Goal: Information Seeking & Learning: Check status

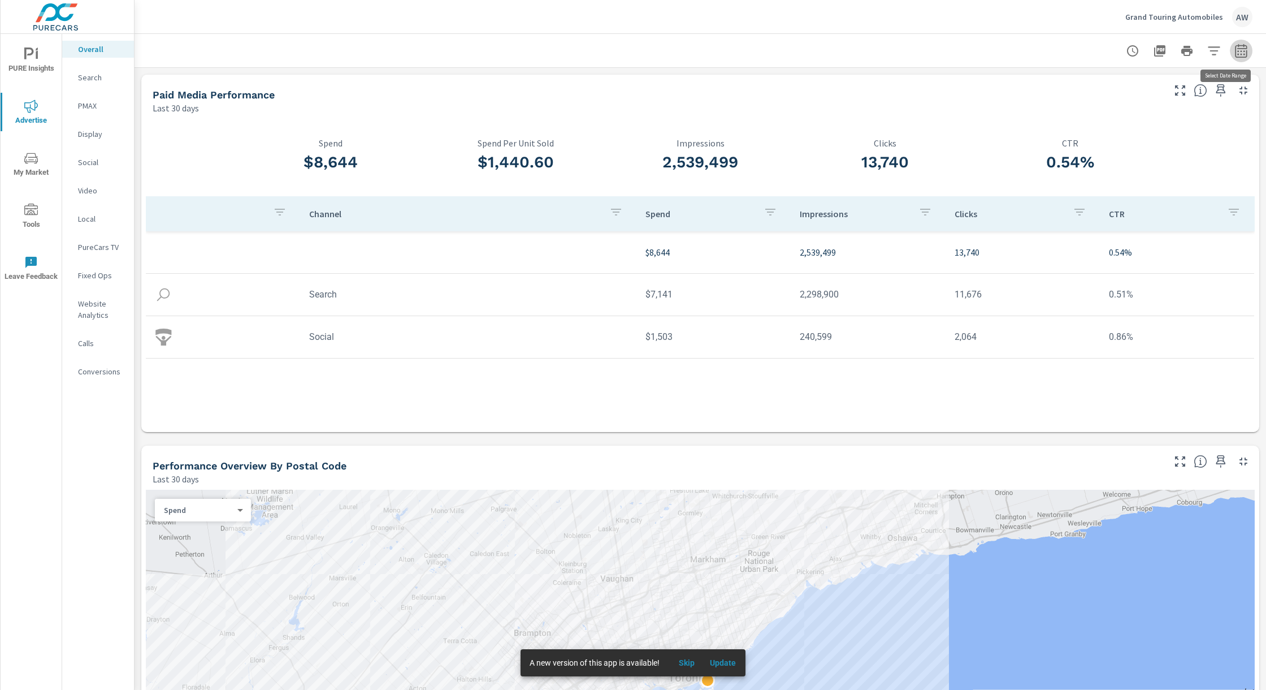
click at [1235, 50] on icon "button" at bounding box center [1242, 51] width 14 height 14
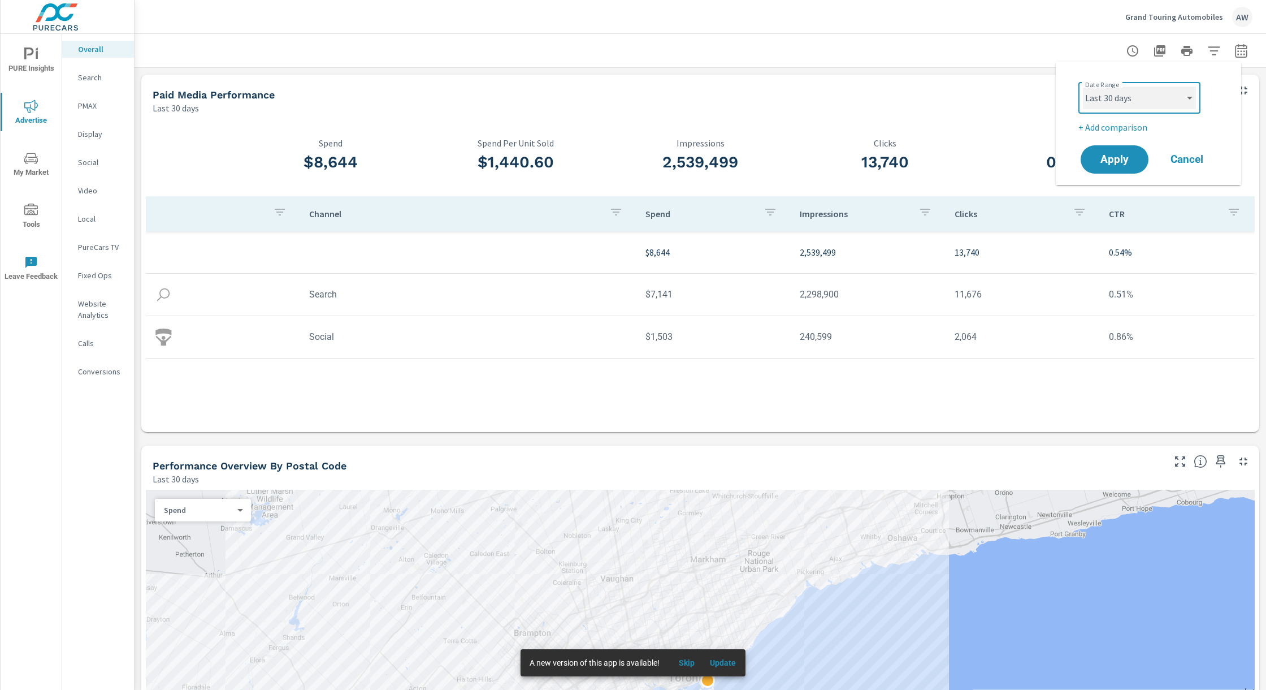
click at [1192, 95] on select "Custom [DATE] Last week Last 7 days Last 14 days Last 30 days Last 45 days Last…" at bounding box center [1139, 97] width 113 height 23
click at [1083, 86] on select "Custom [DATE] Last week Last 7 days Last 14 days Last 30 days Last 45 days Last…" at bounding box center [1139, 97] width 113 height 23
select select "Last 3 months"
click at [1115, 150] on button "Apply" at bounding box center [1115, 159] width 70 height 29
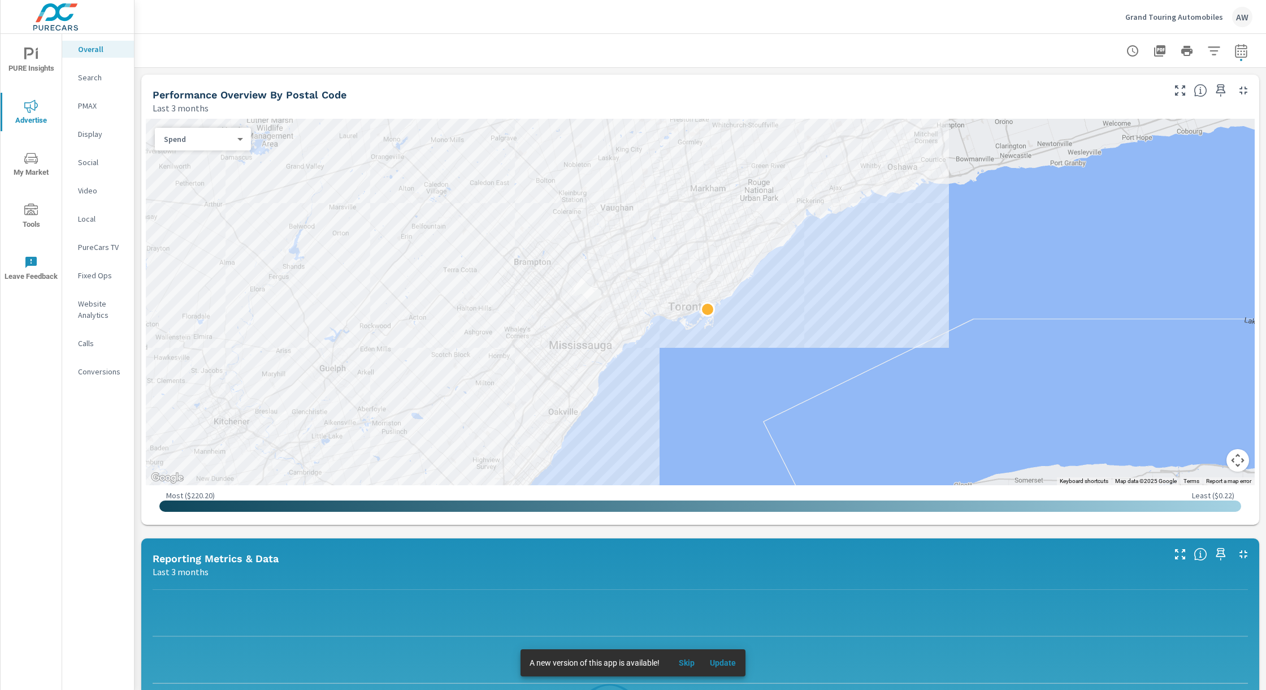
scroll to position [376, 0]
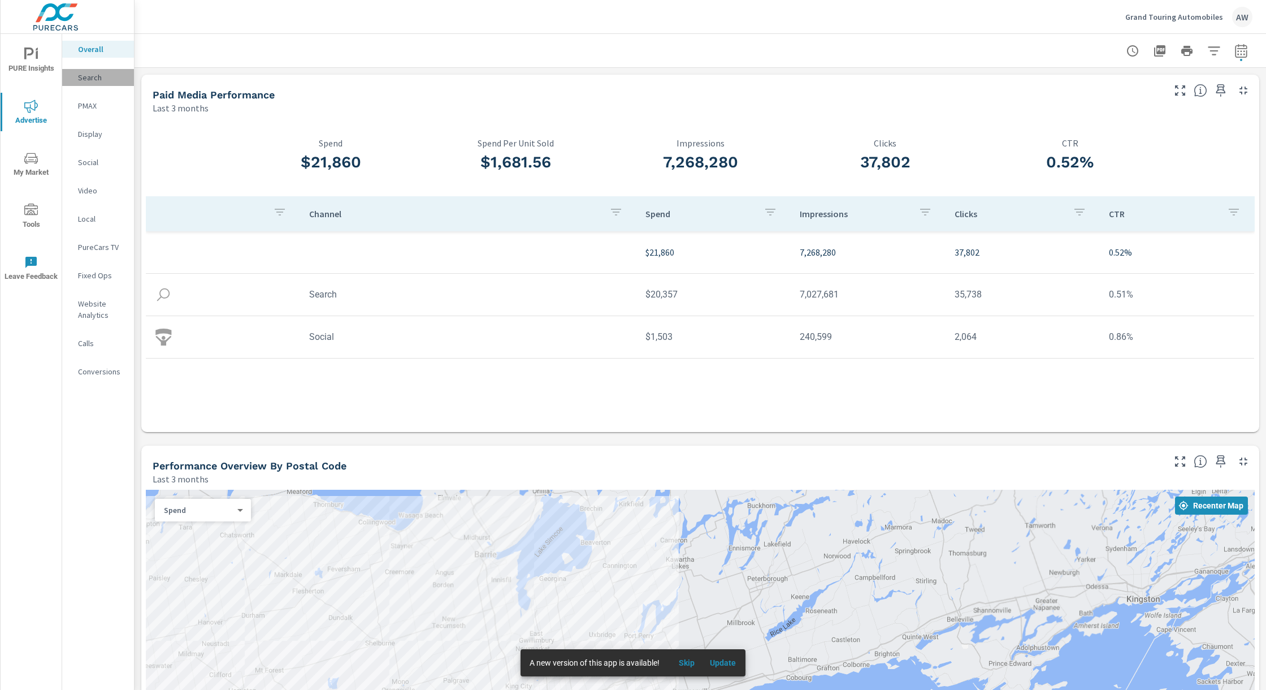
click at [89, 81] on p "Search" at bounding box center [101, 77] width 47 height 11
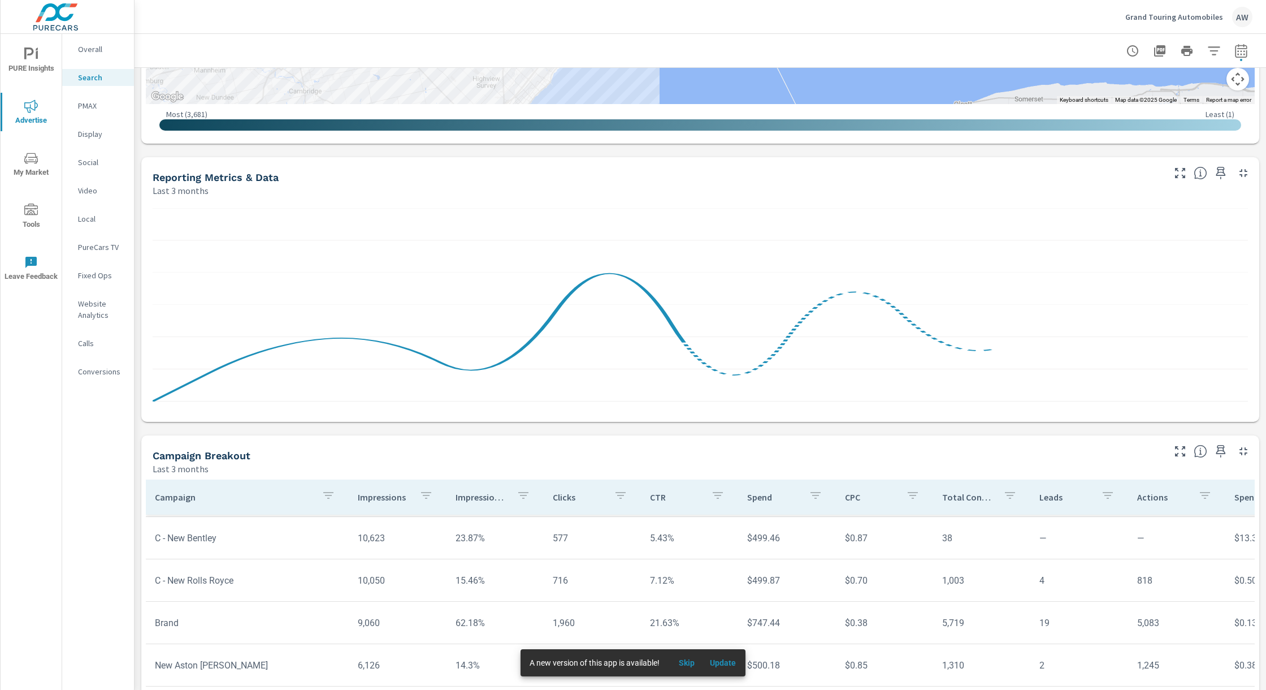
scroll to position [583, 0]
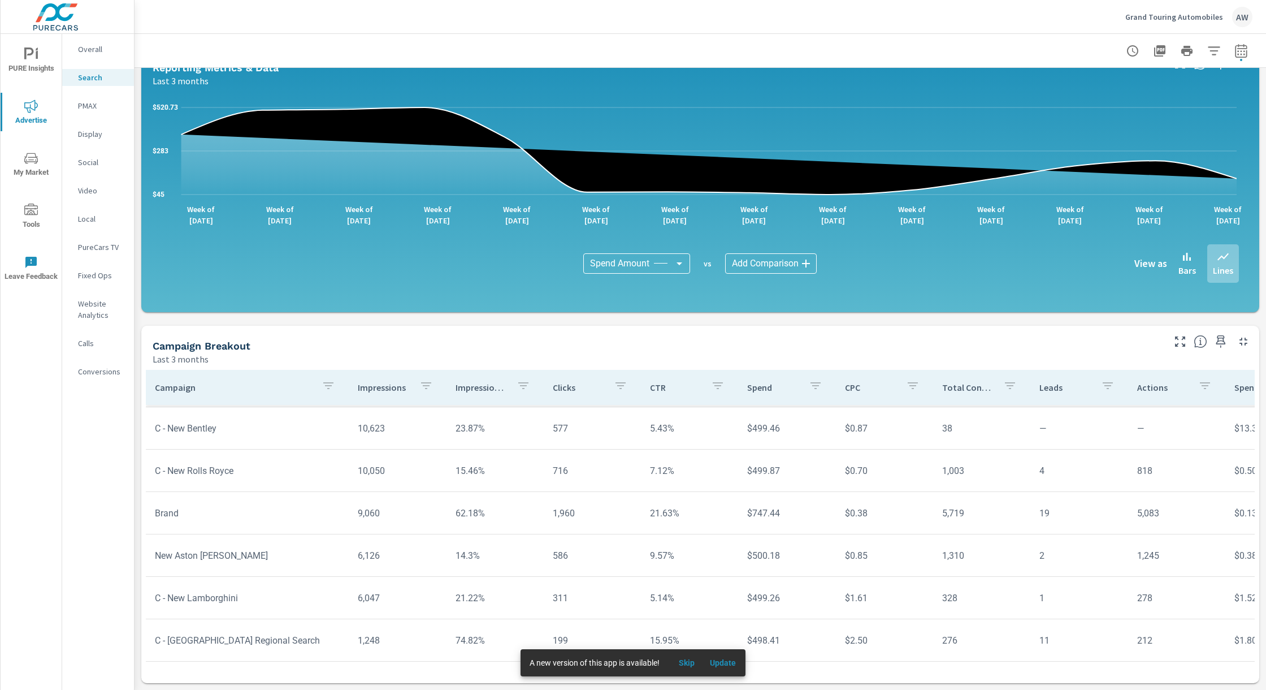
scroll to position [52, 0]
click at [89, 98] on div "PMAX" at bounding box center [98, 105] width 72 height 17
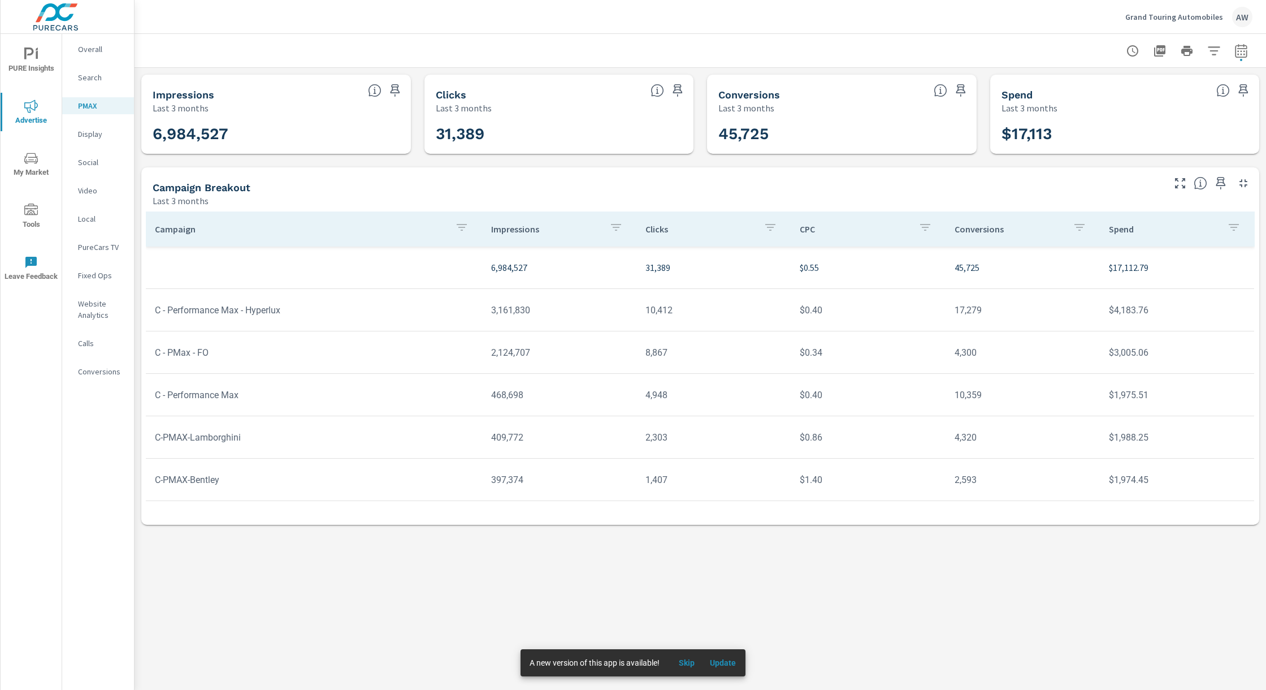
click at [107, 276] on p "Fixed Ops" at bounding box center [101, 275] width 47 height 11
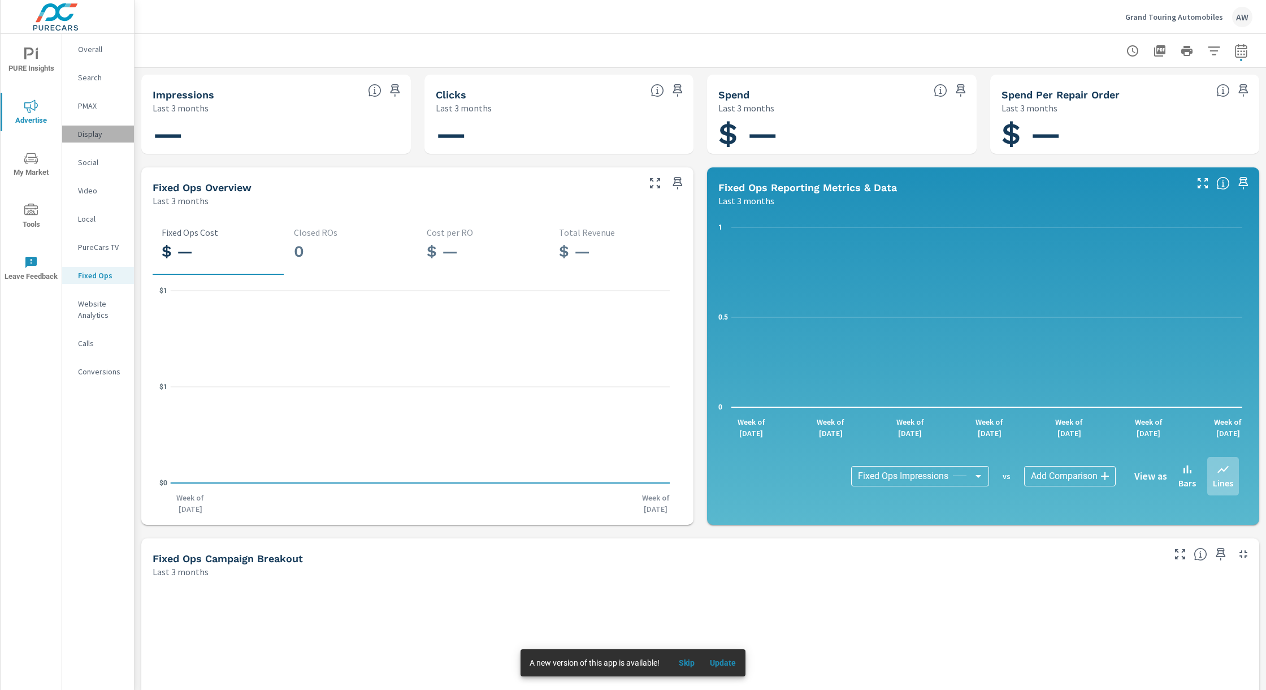
click at [90, 131] on p "Display" at bounding box center [101, 133] width 47 height 11
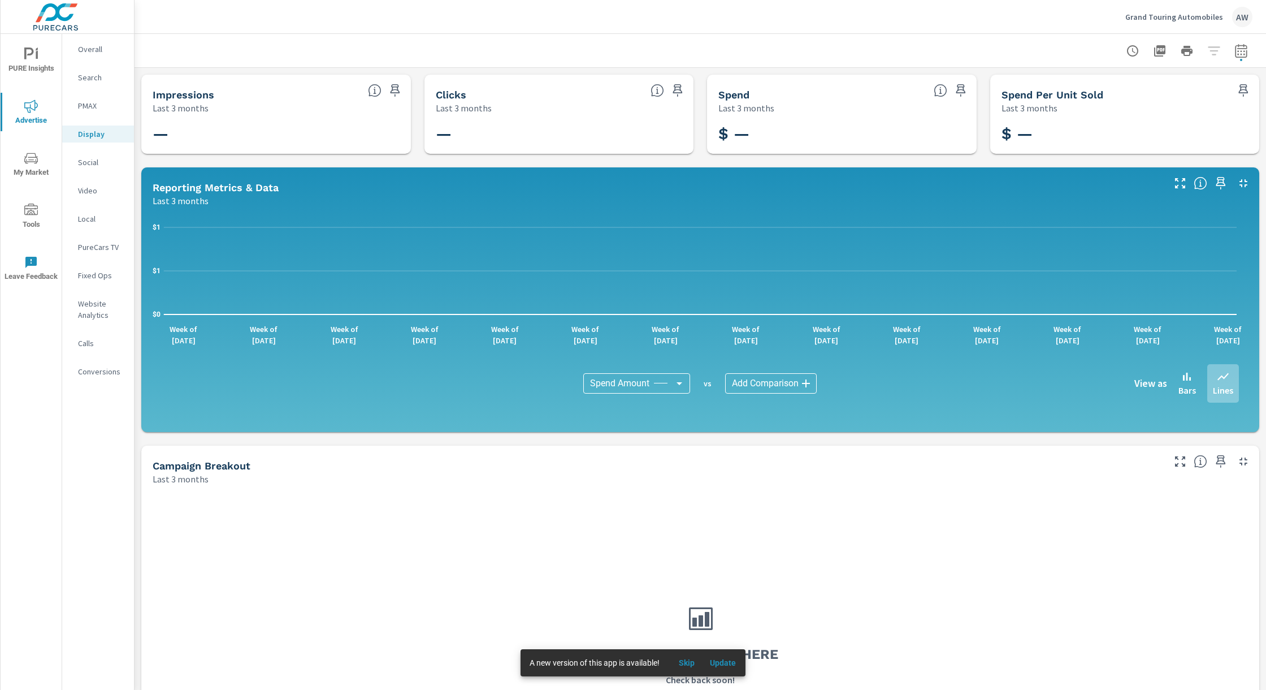
click at [94, 106] on p "PMAX" at bounding box center [101, 105] width 47 height 11
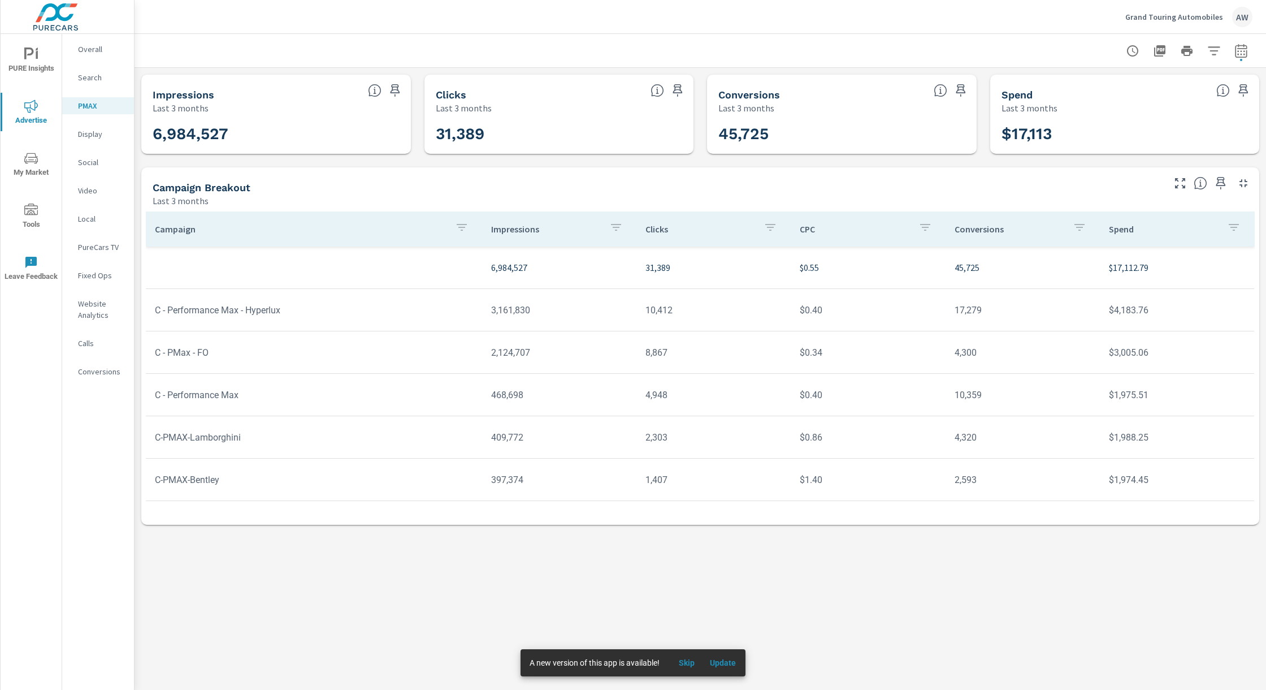
click at [959, 354] on td "4,300" at bounding box center [1023, 352] width 154 height 29
